Goal: Transaction & Acquisition: Book appointment/travel/reservation

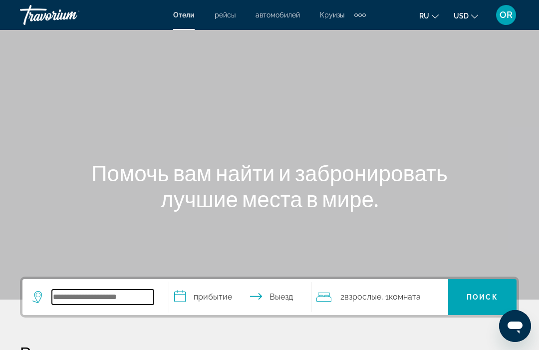
click at [78, 295] on input "Search widget" at bounding box center [103, 297] width 102 height 15
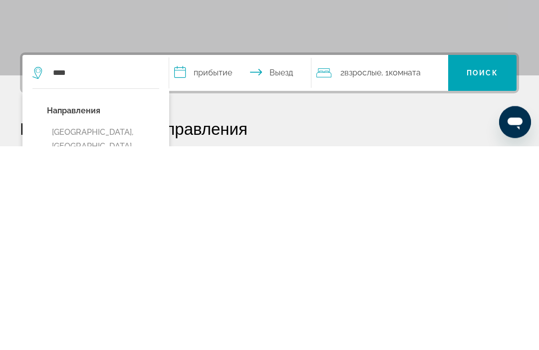
click at [96, 327] on button "[GEOGRAPHIC_DATA], [GEOGRAPHIC_DATA], [GEOGRAPHIC_DATA] (DXB)" at bounding box center [103, 350] width 112 height 47
type input "**********"
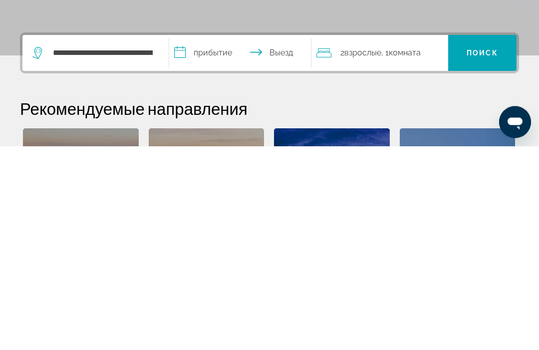
click at [199, 239] on input "**********" at bounding box center [242, 258] width 146 height 39
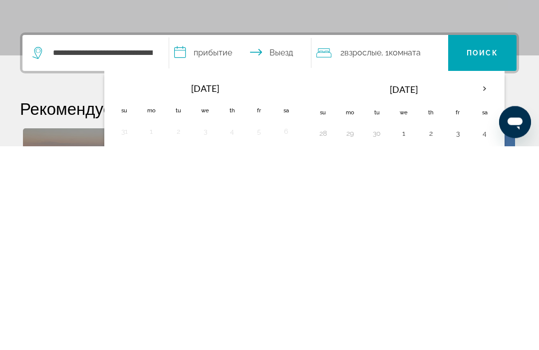
scroll to position [244, 0]
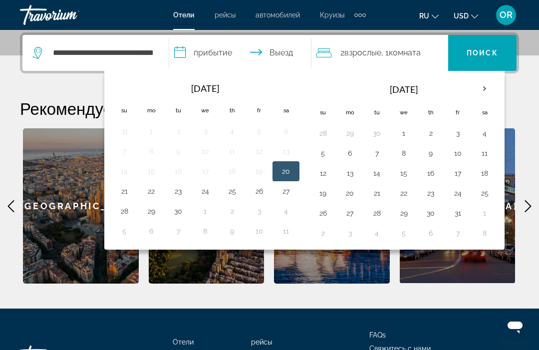
click at [140, 190] on td "22" at bounding box center [151, 191] width 27 height 20
click at [144, 191] on button "22" at bounding box center [151, 191] width 16 height 14
click at [183, 185] on button "23" at bounding box center [178, 191] width 16 height 14
type input "**********"
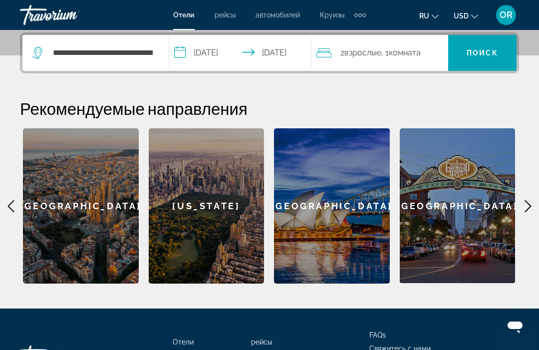
click at [479, 42] on span "Search widget" at bounding box center [482, 53] width 68 height 24
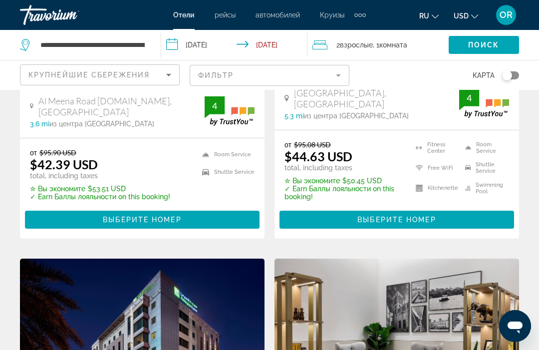
scroll to position [674, 0]
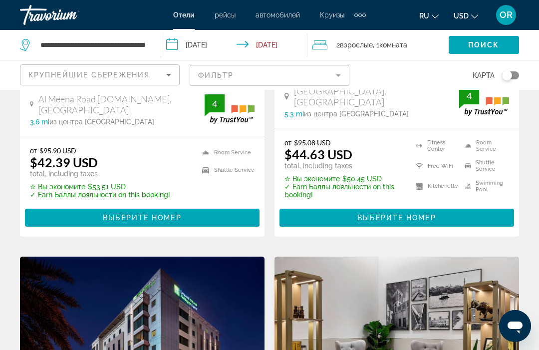
click at [114, 277] on img "Main content" at bounding box center [142, 337] width 245 height 160
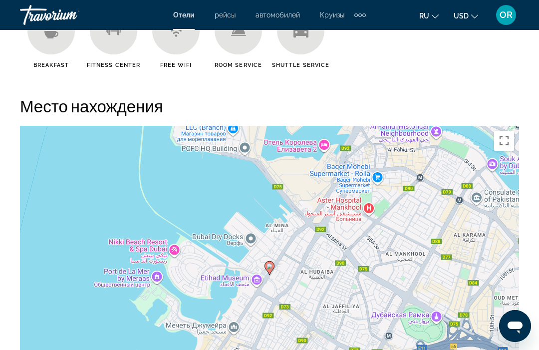
scroll to position [1052, 0]
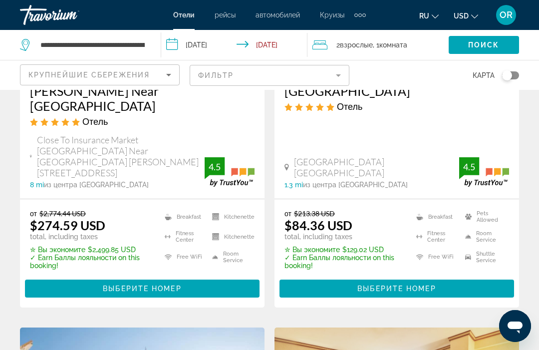
scroll to position [225, 0]
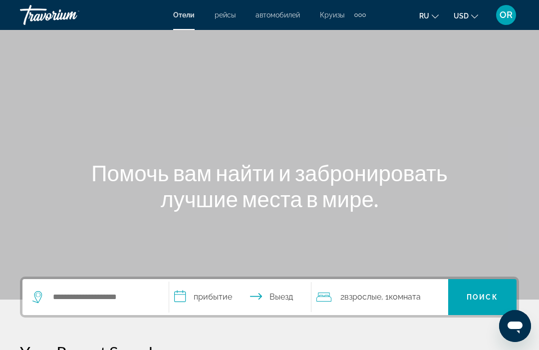
click at [218, 14] on span "рейсы" at bounding box center [225, 15] width 21 height 8
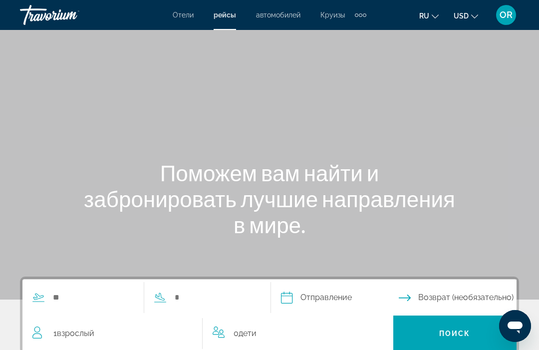
click at [281, 15] on span "автомобилей" at bounding box center [278, 15] width 44 height 8
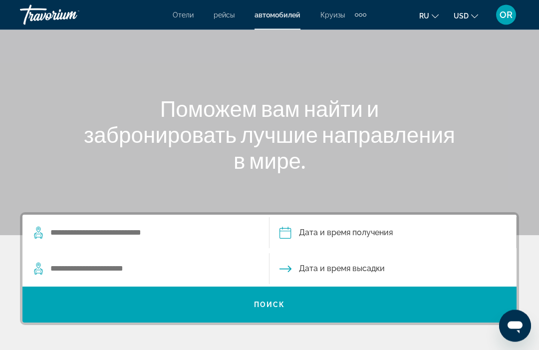
scroll to position [63, 0]
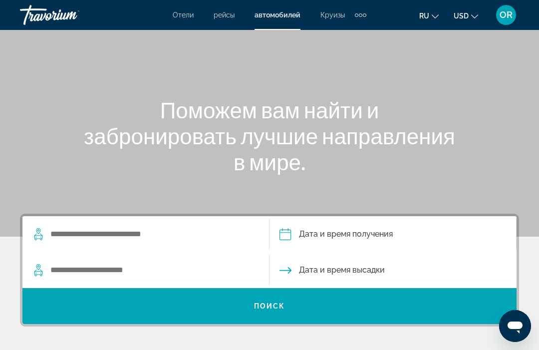
click at [360, 16] on div "Extra navigation items" at bounding box center [360, 14] width 3 height 3
click at [338, 34] on span "деятельность" at bounding box center [335, 33] width 45 height 8
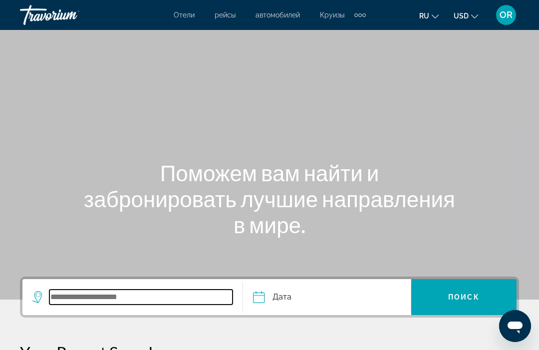
click at [105, 290] on input "Search widget" at bounding box center [140, 297] width 183 height 15
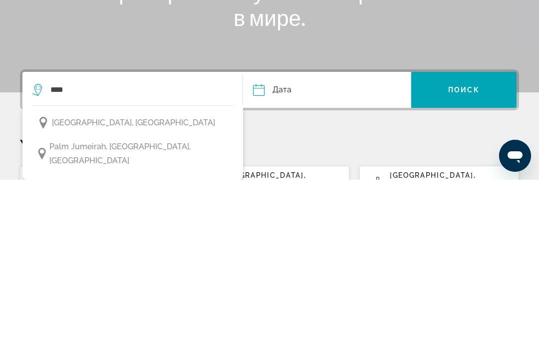
click at [147, 286] on span "Dubai, United Arab Emirates" at bounding box center [133, 293] width 163 height 14
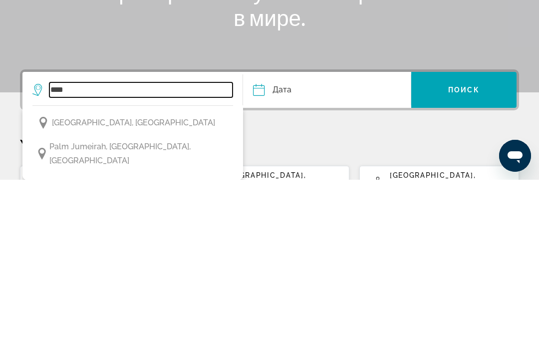
type input "**********"
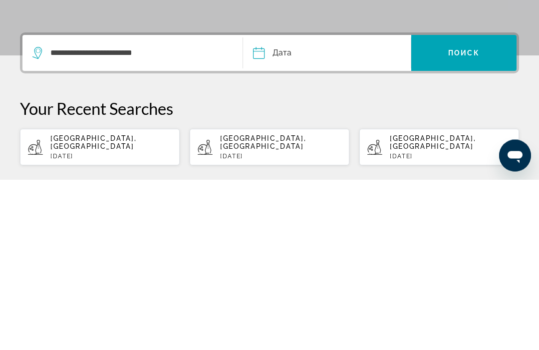
click at [334, 206] on input "Date" at bounding box center [292, 225] width 83 height 39
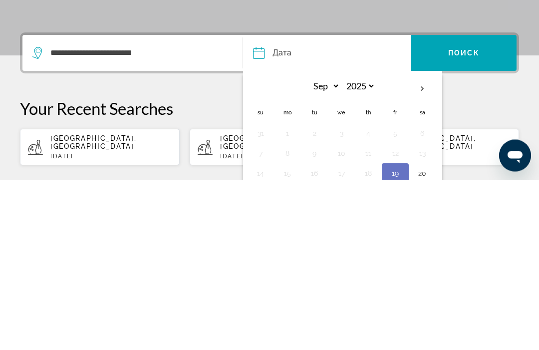
scroll to position [170, 0]
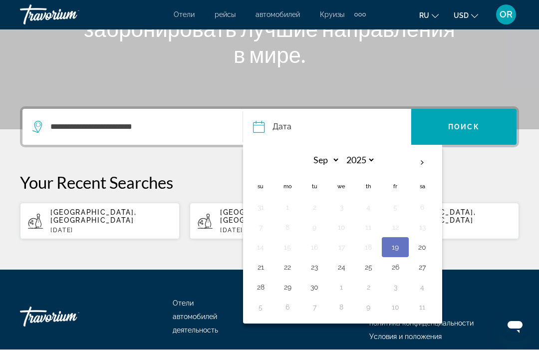
click at [264, 273] on button "21" at bounding box center [261, 268] width 16 height 14
type input "**********"
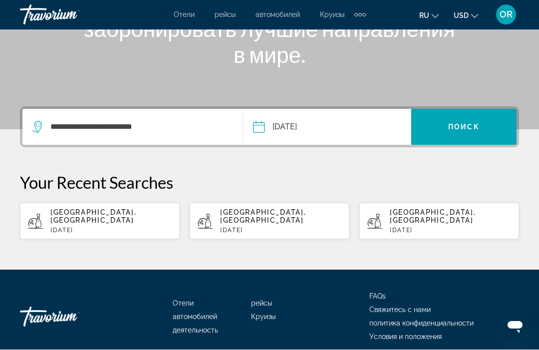
click at [455, 128] on span "Поиск" at bounding box center [463, 127] width 31 height 8
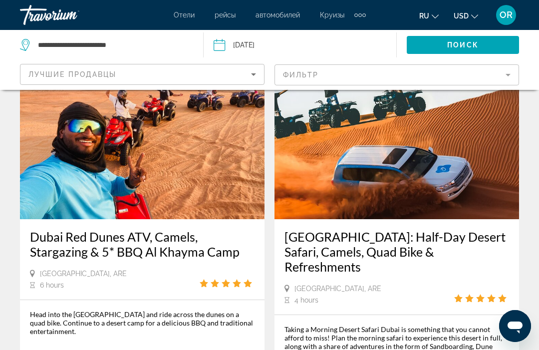
scroll to position [65, 0]
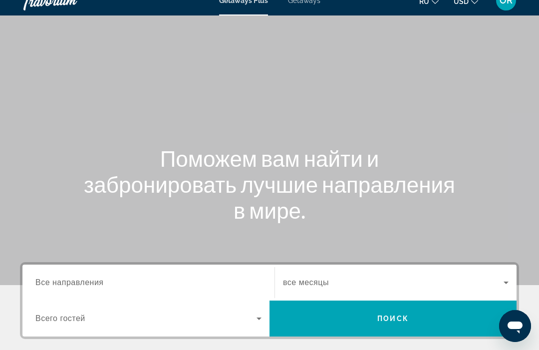
click at [79, 278] on span "Все направления" at bounding box center [69, 282] width 68 height 8
click at [79, 278] on input "Destination Все направления" at bounding box center [148, 283] width 226 height 12
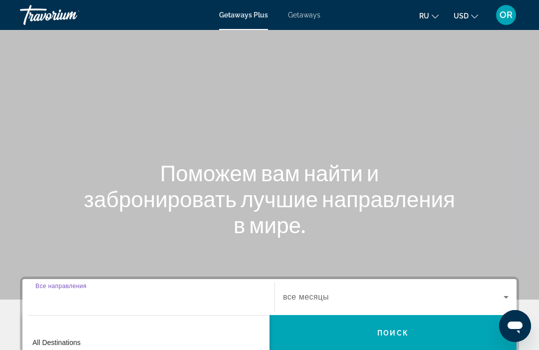
click at [300, 18] on span "Getaways" at bounding box center [304, 15] width 32 height 8
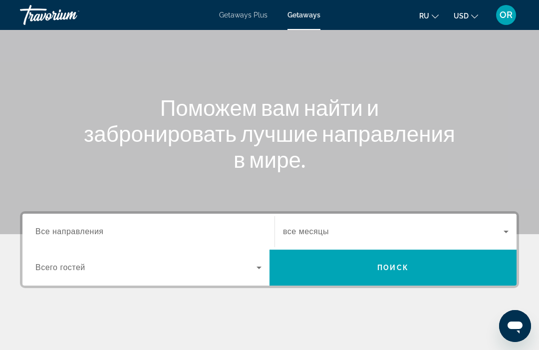
click at [57, 226] on input "Destination Все направления" at bounding box center [148, 232] width 226 height 12
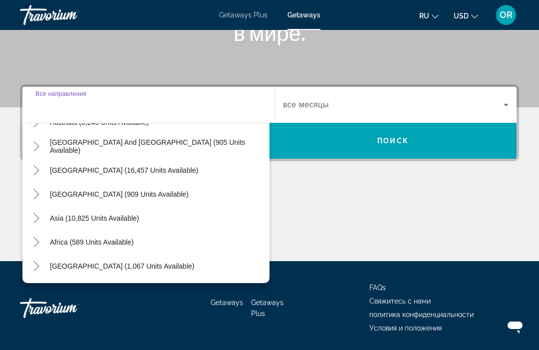
scroll to position [162, 0]
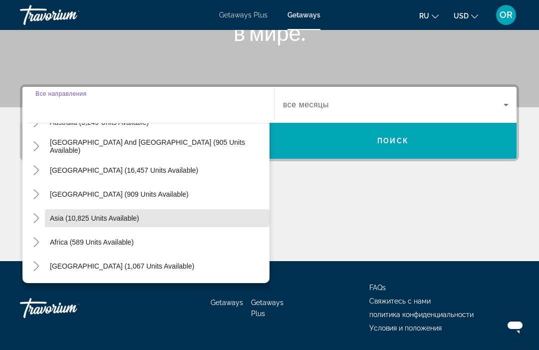
click at [73, 217] on span "Asia (10,825 units available)" at bounding box center [94, 218] width 89 height 8
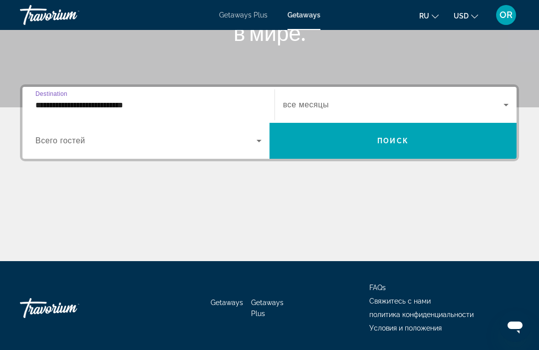
click at [57, 104] on input "**********" at bounding box center [148, 105] width 226 height 12
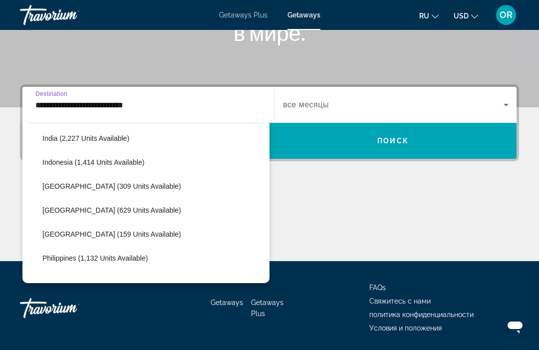
scroll to position [353, 0]
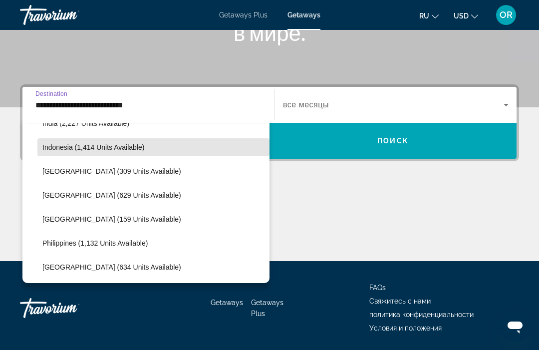
click at [57, 144] on span "Indonesia (1,414 units available)" at bounding box center [93, 147] width 102 height 8
type input "**********"
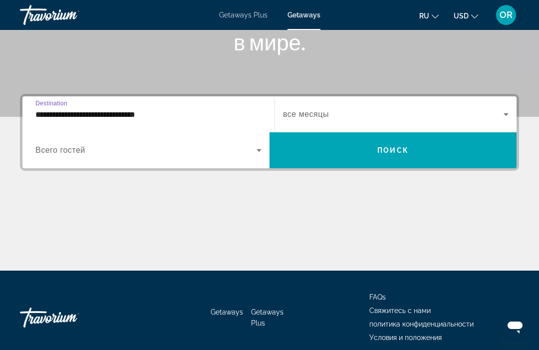
scroll to position [180, 0]
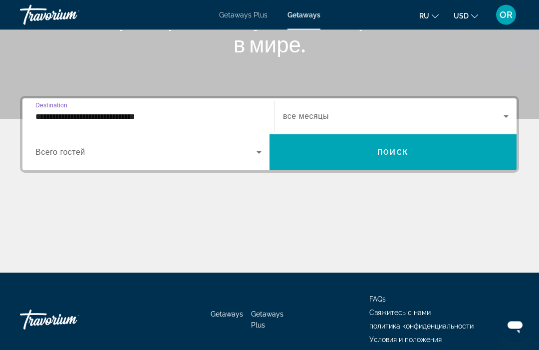
click at [316, 111] on span "Search widget" at bounding box center [393, 117] width 221 height 12
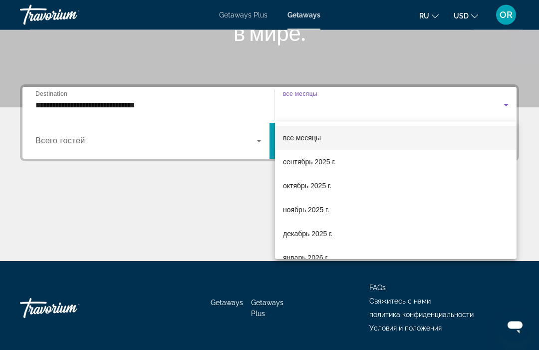
scroll to position [192, 0]
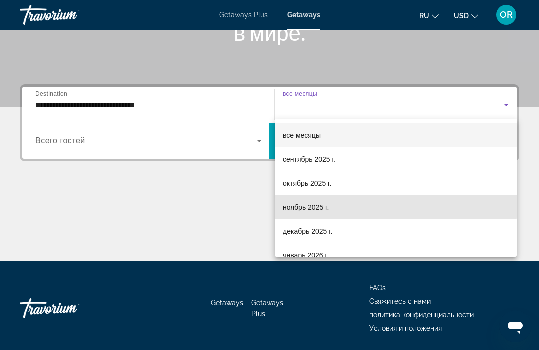
click at [294, 203] on span "ноябрь 2025 г." at bounding box center [306, 207] width 46 height 12
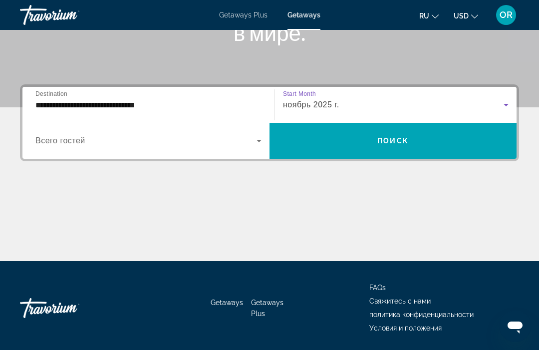
click at [336, 141] on span "Search widget" at bounding box center [393, 141] width 247 height 24
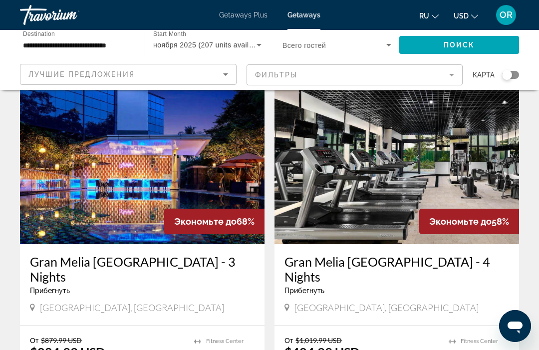
scroll to position [1398, 0]
